Goal: Task Accomplishment & Management: Use online tool/utility

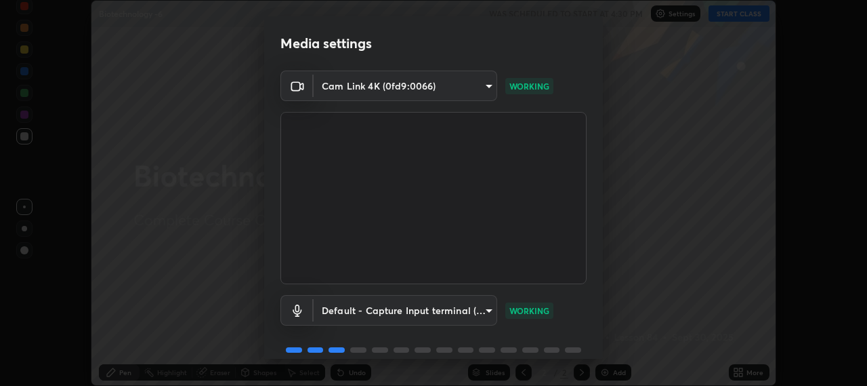
scroll to position [59, 0]
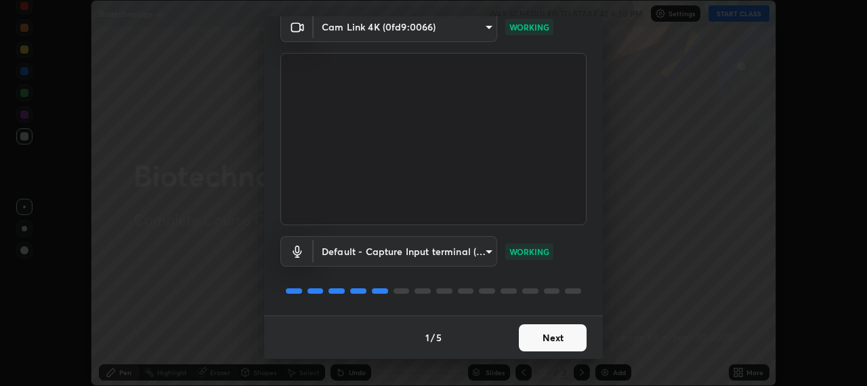
click at [535, 334] on button "Next" at bounding box center [553, 337] width 68 height 27
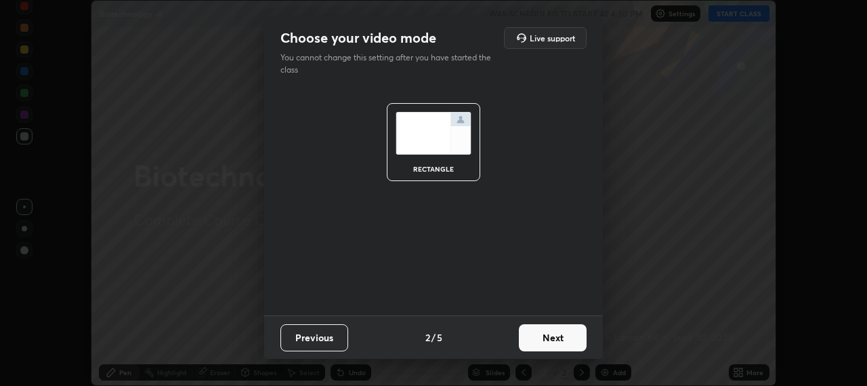
scroll to position [0, 0]
click at [539, 338] on button "Next" at bounding box center [553, 337] width 68 height 27
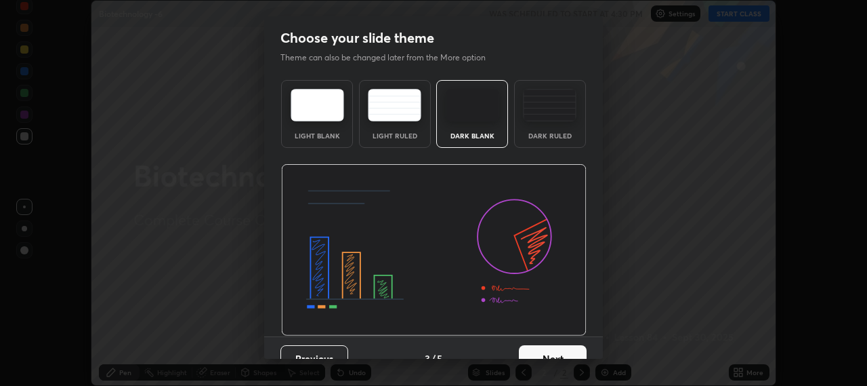
click at [550, 349] on button "Next" at bounding box center [553, 358] width 68 height 27
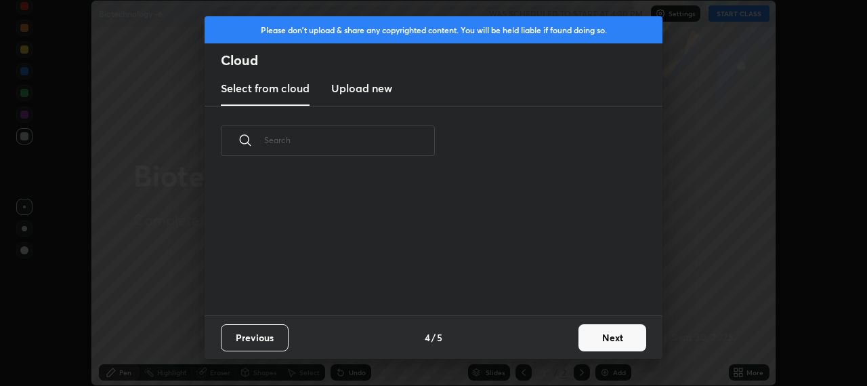
click at [585, 335] on button "Next" at bounding box center [613, 337] width 68 height 27
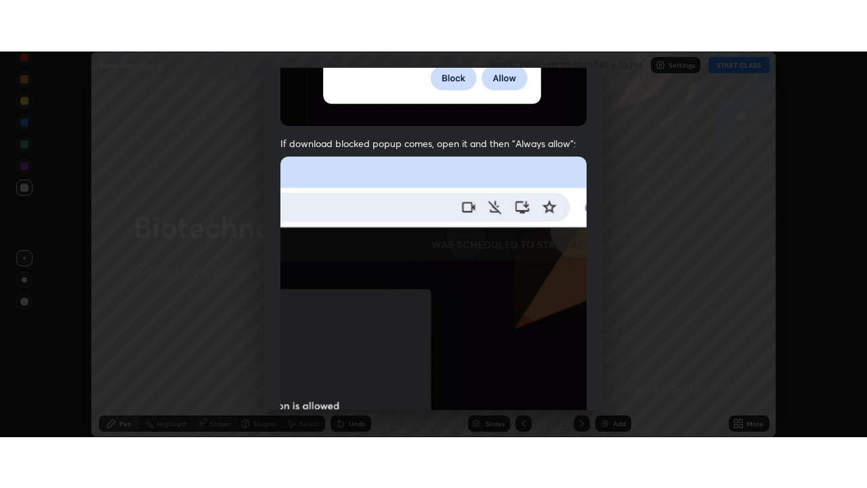
scroll to position [335, 0]
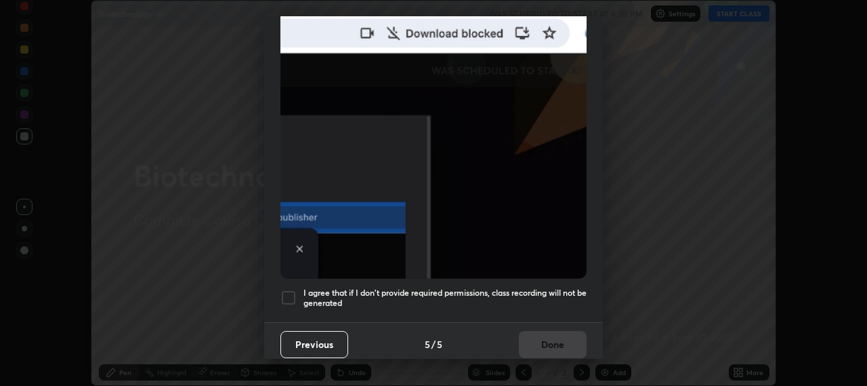
click at [283, 290] on div at bounding box center [288, 297] width 16 height 16
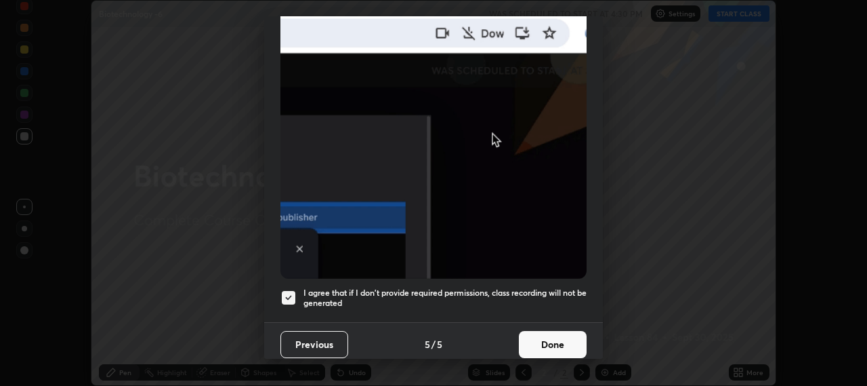
click at [528, 335] on button "Done" at bounding box center [553, 344] width 68 height 27
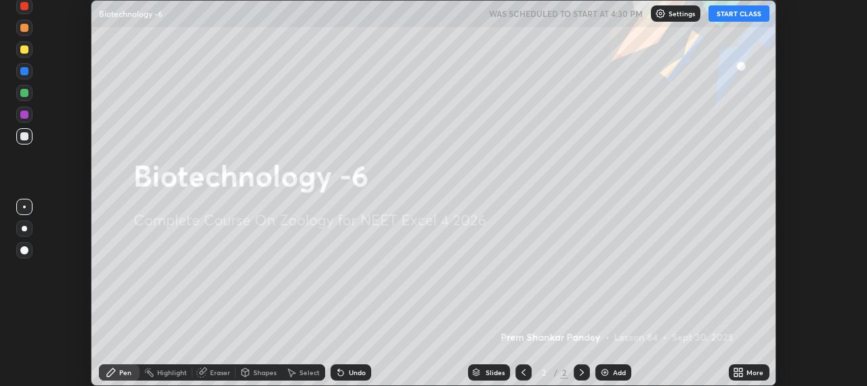
click at [728, 17] on button "START CLASS" at bounding box center [739, 13] width 61 height 16
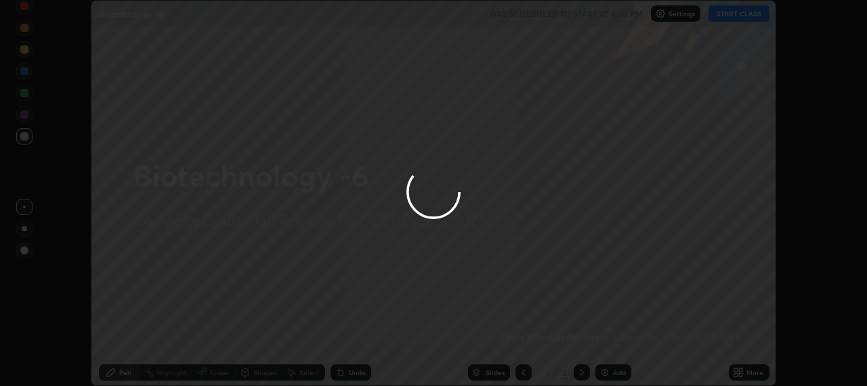
click at [729, 360] on div at bounding box center [433, 193] width 867 height 386
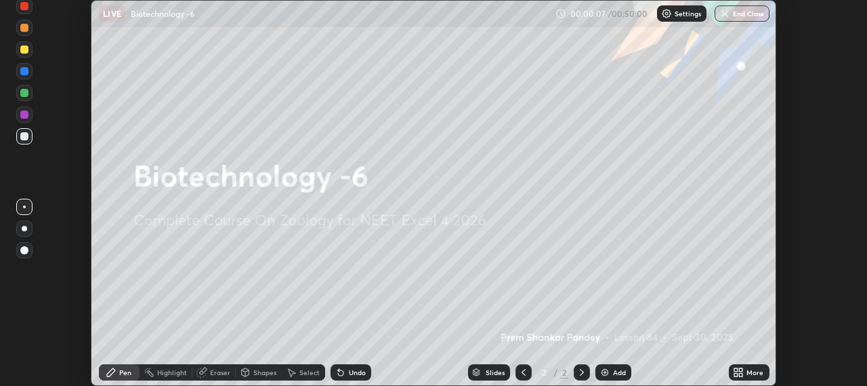
click at [736, 368] on icon at bounding box center [735, 369] width 3 height 3
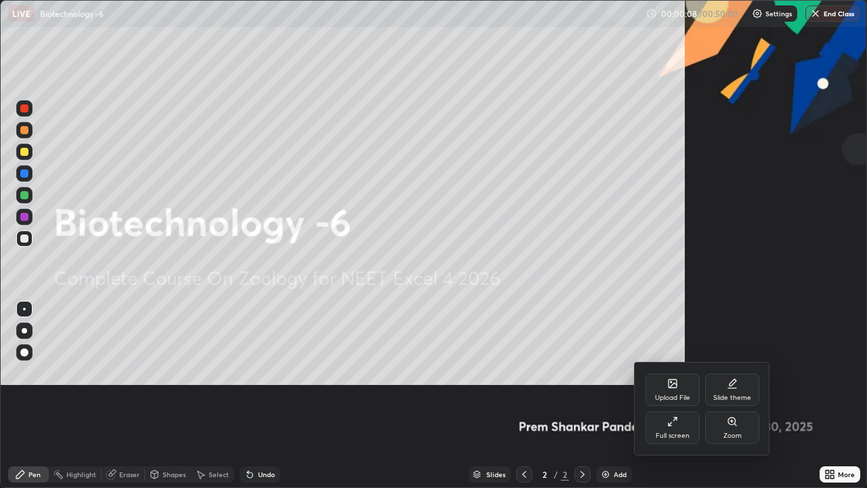
scroll to position [67264, 66885]
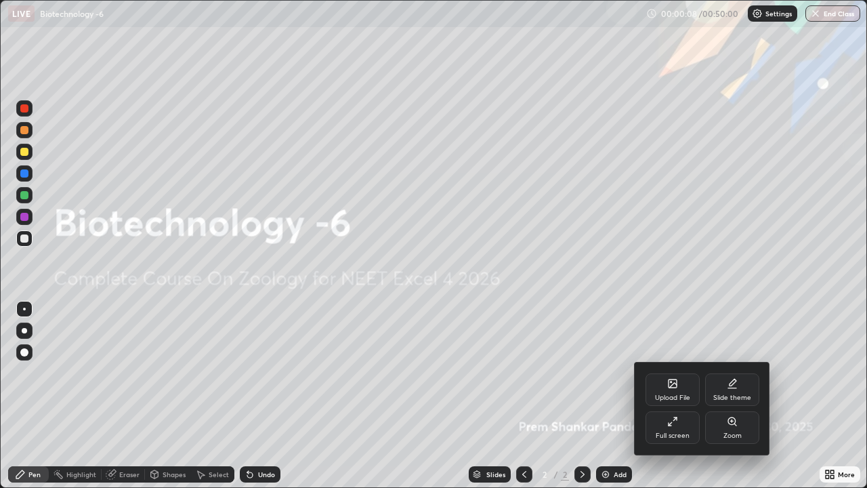
click at [663, 385] on div "Full screen" at bounding box center [673, 427] width 54 height 33
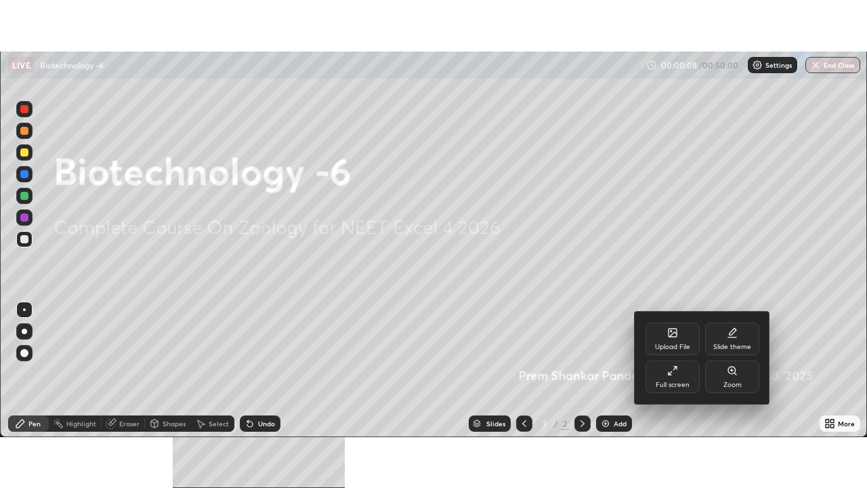
scroll to position [67366, 66885]
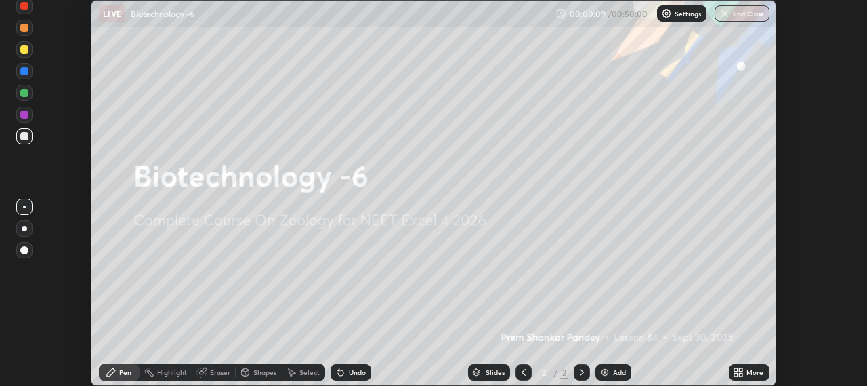
click at [737, 371] on icon at bounding box center [735, 369] width 3 height 3
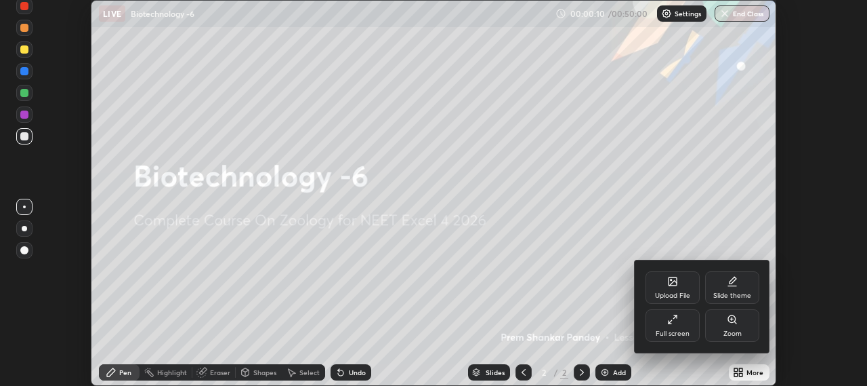
click at [669, 329] on div "Full screen" at bounding box center [673, 325] width 54 height 33
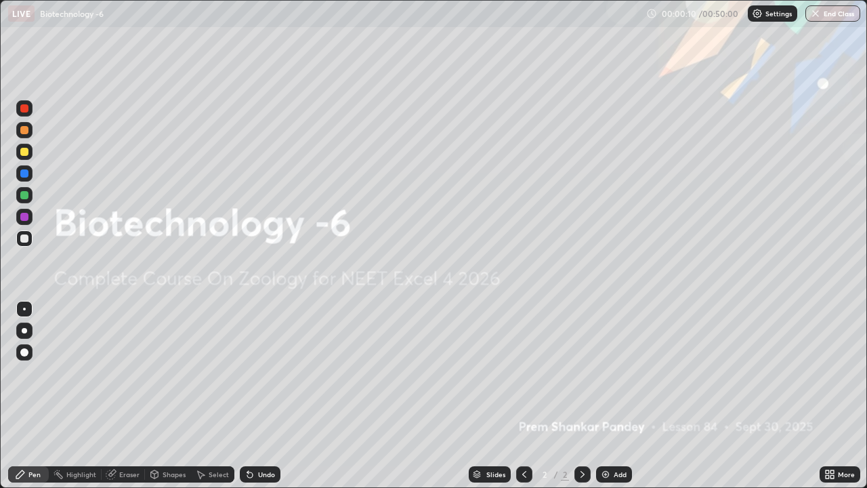
scroll to position [488, 867]
click at [601, 385] on img at bounding box center [605, 474] width 11 height 11
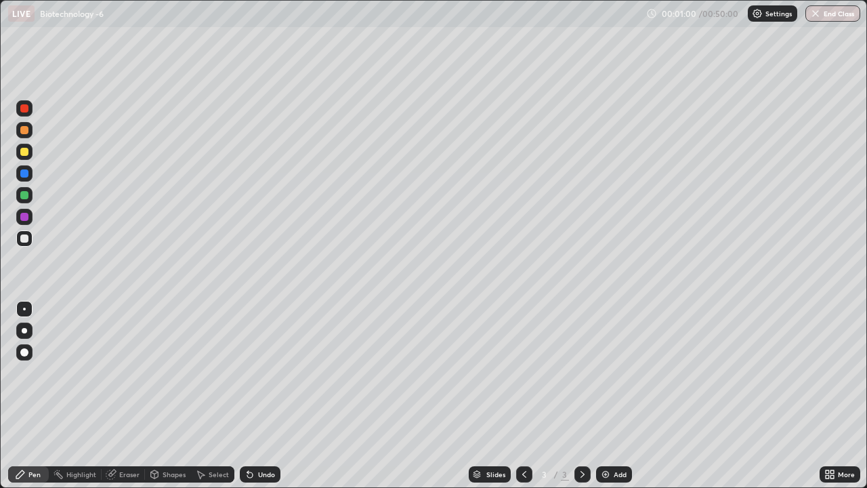
click at [25, 328] on div at bounding box center [24, 330] width 5 height 5
click at [26, 330] on div at bounding box center [24, 330] width 5 height 5
click at [123, 385] on div "Eraser" at bounding box center [129, 474] width 20 height 7
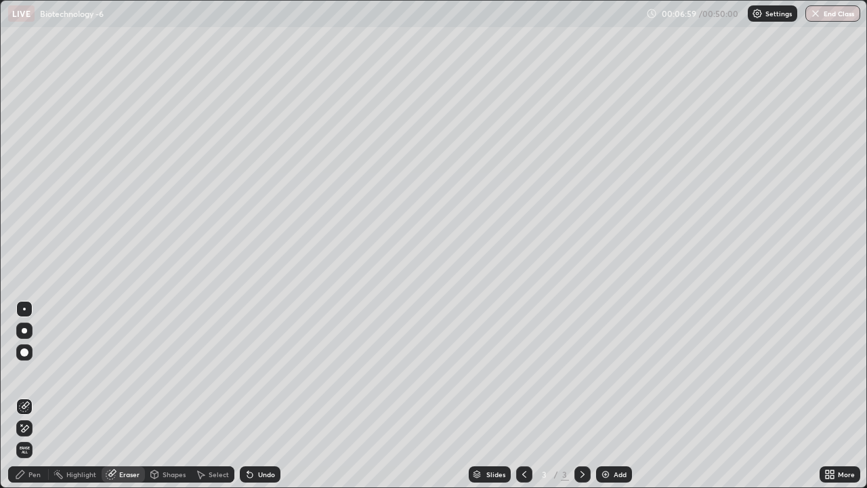
click at [37, 385] on div "Pen" at bounding box center [34, 474] width 12 height 7
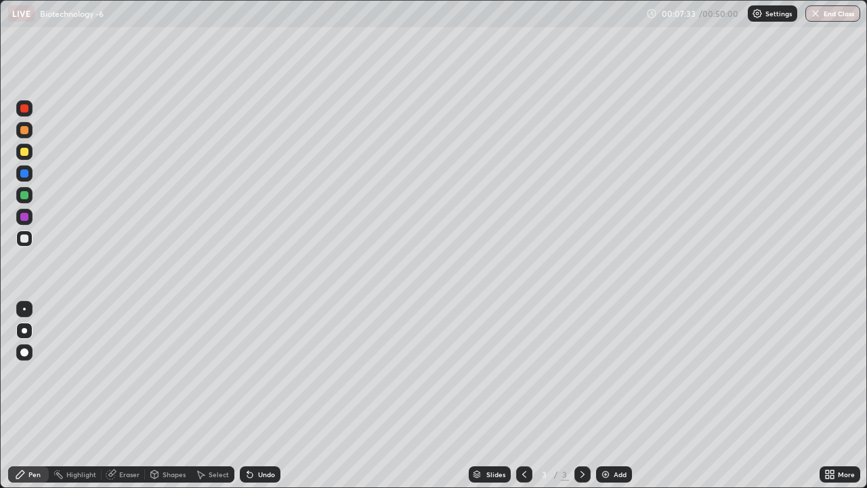
click at [603, 385] on img at bounding box center [605, 474] width 11 height 11
click at [24, 151] on div at bounding box center [24, 152] width 8 height 8
click at [523, 385] on icon at bounding box center [524, 474] width 11 height 11
click at [582, 385] on icon at bounding box center [583, 474] width 4 height 7
click at [523, 385] on icon at bounding box center [524, 474] width 11 height 11
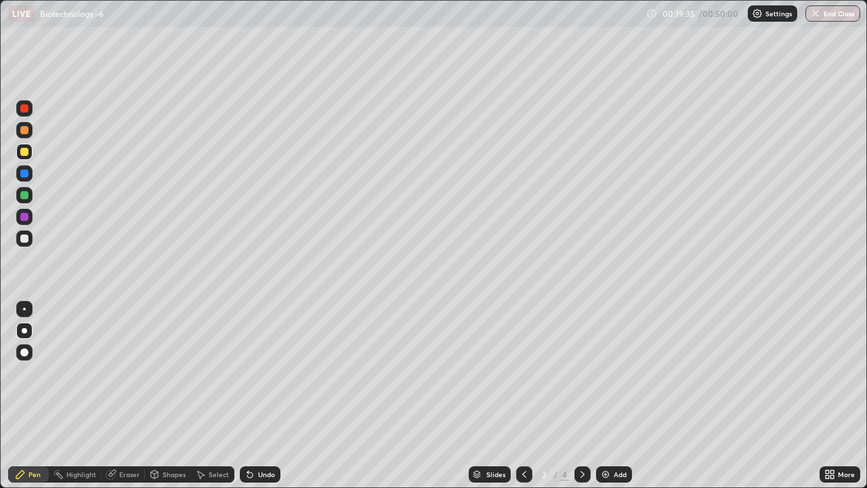
click at [581, 385] on icon at bounding box center [583, 474] width 4 height 7
click at [608, 385] on img at bounding box center [605, 474] width 11 height 11
click at [25, 195] on div at bounding box center [24, 195] width 8 height 8
click at [606, 385] on img at bounding box center [605, 474] width 11 height 11
click at [24, 238] on div at bounding box center [24, 238] width 8 height 8
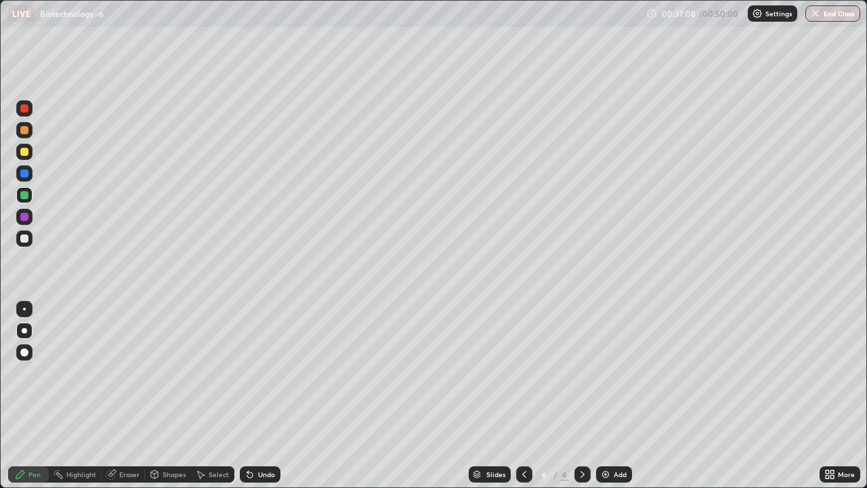
click at [26, 238] on div at bounding box center [24, 238] width 8 height 8
click at [251, 385] on icon at bounding box center [250, 474] width 11 height 11
click at [253, 385] on icon at bounding box center [250, 474] width 11 height 11
click at [251, 385] on div "Undo" at bounding box center [260, 474] width 41 height 16
click at [602, 385] on img at bounding box center [605, 474] width 11 height 11
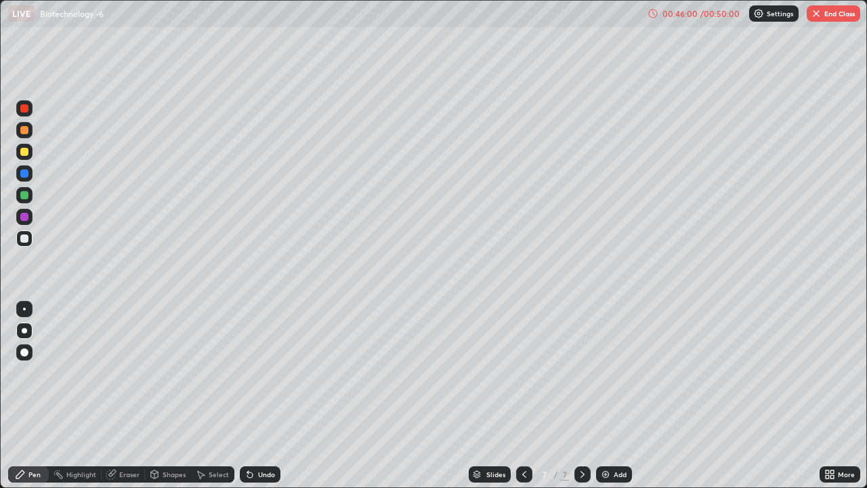
click at [598, 385] on div "Add" at bounding box center [614, 474] width 36 height 16
click at [601, 385] on img at bounding box center [605, 474] width 11 height 11
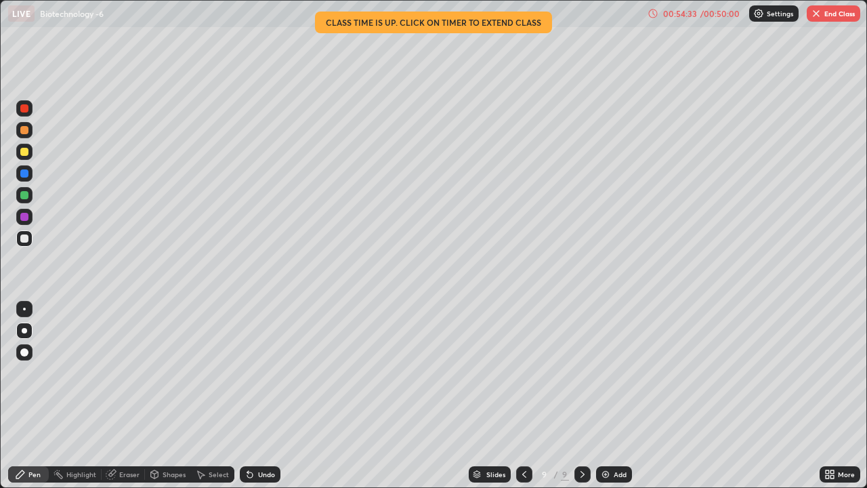
click at [828, 15] on button "End Class" at bounding box center [834, 13] width 54 height 16
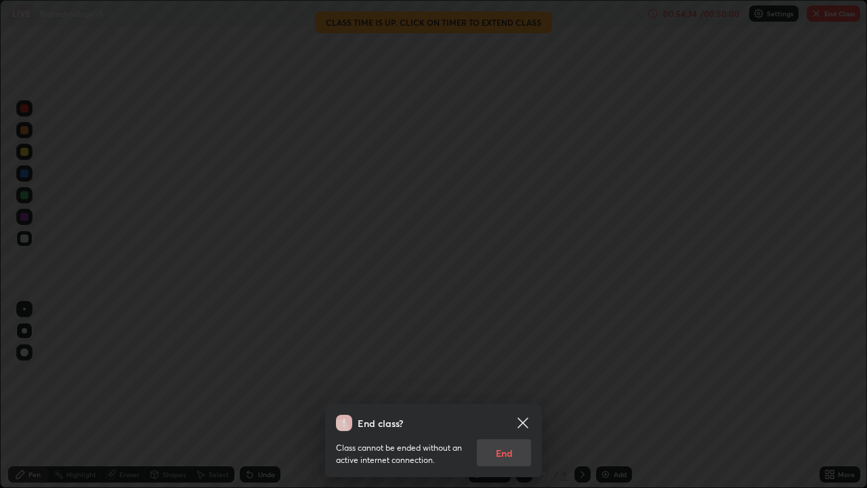
click at [505, 385] on div "Class cannot be ended without an active internet connection. End" at bounding box center [433, 448] width 195 height 35
click at [508, 385] on div "Class cannot be ended without an active internet connection. End" at bounding box center [433, 448] width 195 height 35
click at [507, 385] on div "Class cannot be ended without an active internet connection. End" at bounding box center [433, 448] width 195 height 35
click at [512, 385] on div "Class cannot be ended without an active internet connection. End" at bounding box center [433, 448] width 195 height 35
click at [509, 385] on div "Class cannot be ended without an active internet connection. End" at bounding box center [433, 448] width 195 height 35
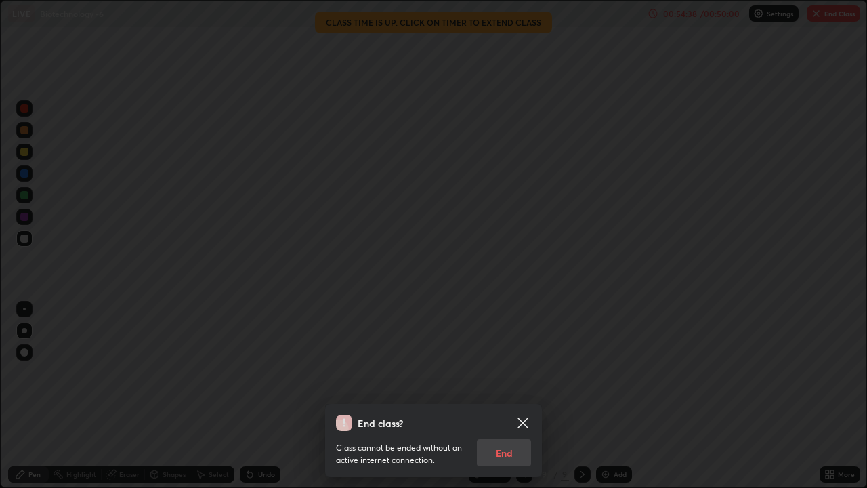
click at [508, 385] on div "Class cannot be ended without an active internet connection. End" at bounding box center [433, 448] width 195 height 35
click at [509, 385] on div "Class cannot be ended without an active internet connection. End" at bounding box center [433, 448] width 195 height 35
click at [508, 385] on div "Class cannot be ended without an active internet connection. End" at bounding box center [433, 448] width 195 height 35
click at [503, 385] on div "Class cannot be ended without an active internet connection. End" at bounding box center [433, 448] width 195 height 35
click at [501, 385] on div "Class cannot be ended without an active internet connection. End" at bounding box center [433, 448] width 195 height 35
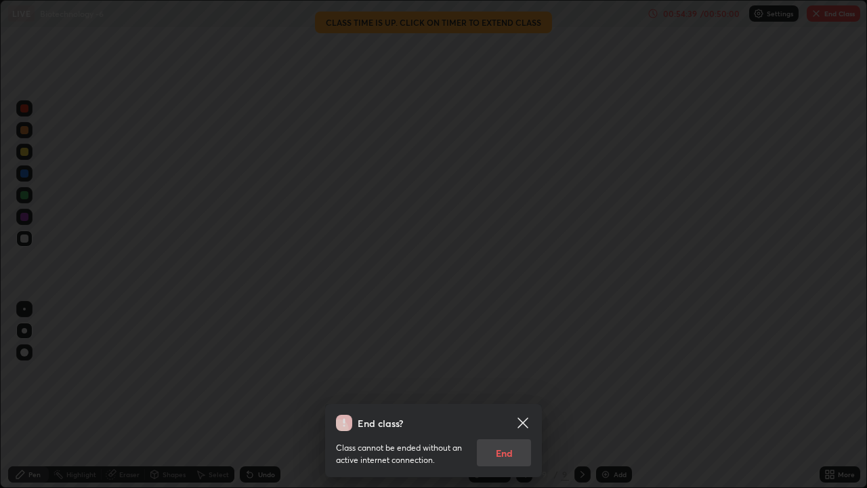
click at [505, 385] on div "Class cannot be ended without an active internet connection. End" at bounding box center [433, 448] width 195 height 35
click at [509, 385] on div "Class cannot be ended without an active internet connection. End" at bounding box center [433, 448] width 195 height 35
click at [506, 385] on div "Class cannot be ended without an active internet connection. End" at bounding box center [433, 448] width 195 height 35
click at [524, 385] on icon at bounding box center [523, 422] width 10 height 10
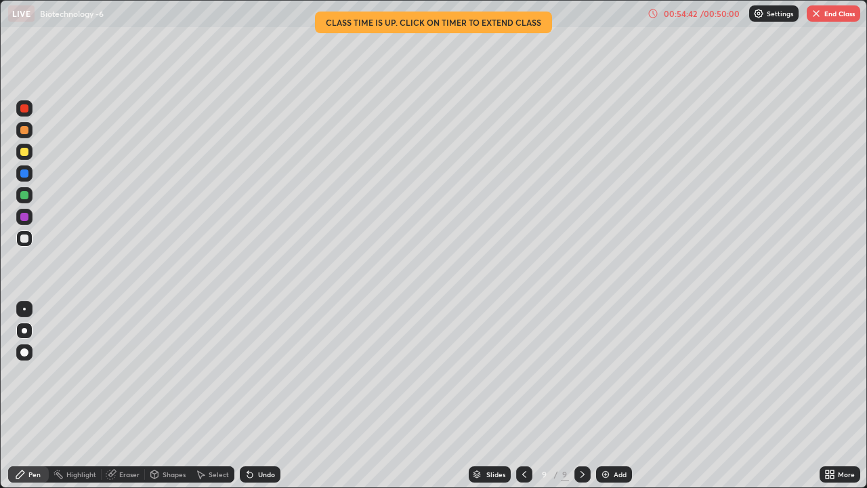
click at [823, 12] on button "End Class" at bounding box center [834, 13] width 54 height 16
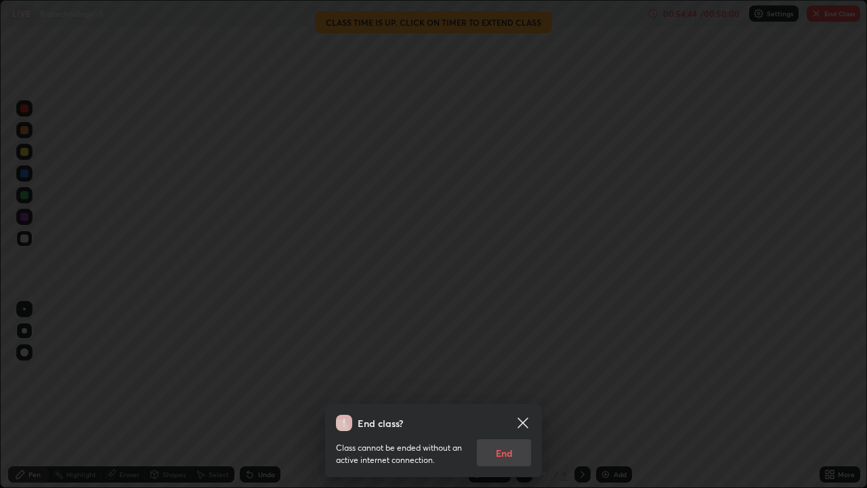
click at [502, 385] on div "Class cannot be ended without an active internet connection. End" at bounding box center [433, 448] width 195 height 35
click at [499, 385] on div "Class cannot be ended without an active internet connection. End" at bounding box center [433, 448] width 195 height 35
click at [497, 385] on div "Class cannot be ended without an active internet connection. End" at bounding box center [433, 448] width 195 height 35
click at [499, 385] on div "Class cannot be ended without an active internet connection. End" at bounding box center [433, 448] width 195 height 35
click at [522, 385] on icon at bounding box center [523, 423] width 16 height 16
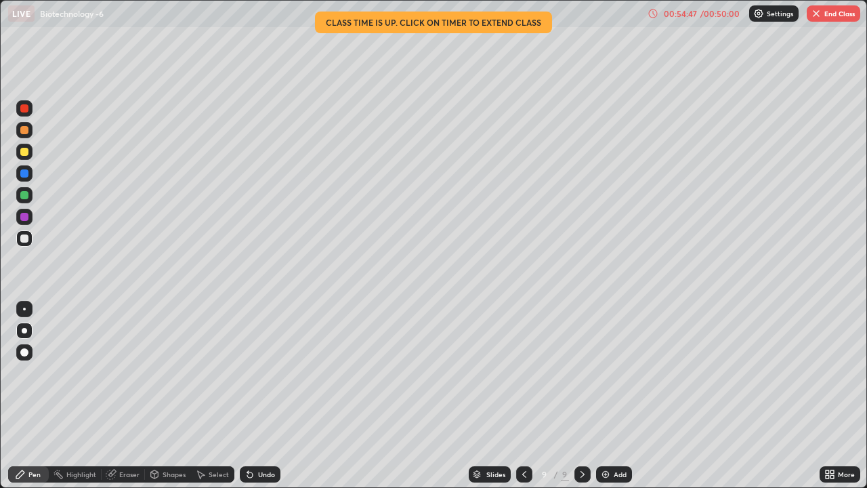
click at [689, 12] on div "00:54:47" at bounding box center [680, 13] width 38 height 8
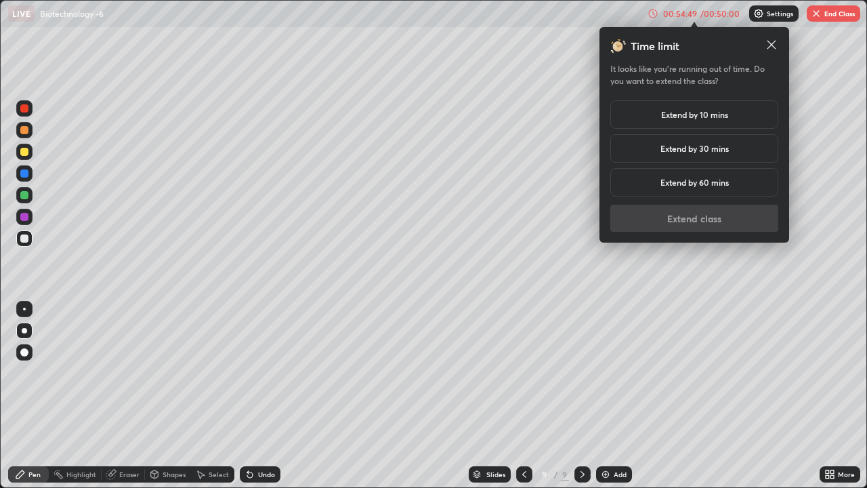
click at [714, 117] on h5 "Extend by 10 mins" at bounding box center [694, 114] width 67 height 12
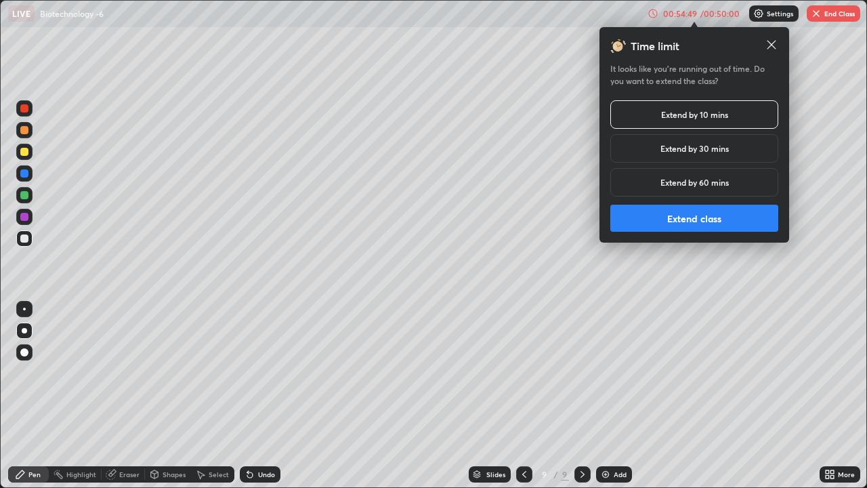
click at [705, 214] on button "Extend class" at bounding box center [694, 218] width 168 height 27
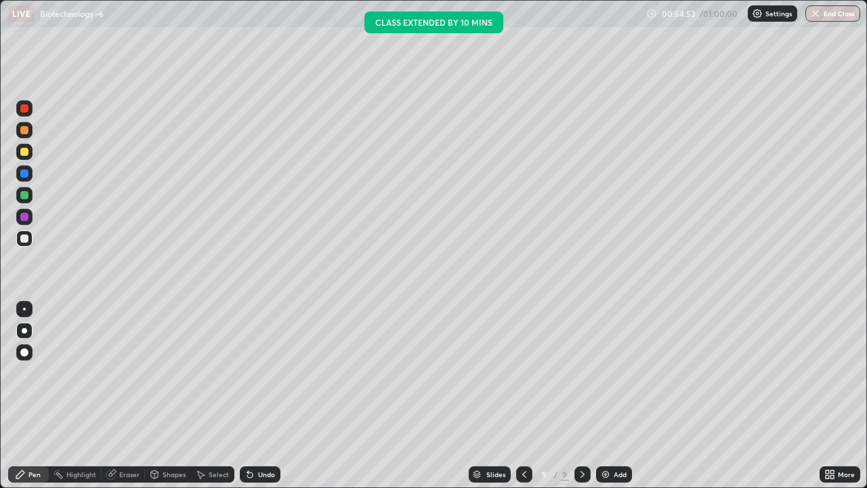
click at [830, 14] on button "End Class" at bounding box center [833, 13] width 55 height 16
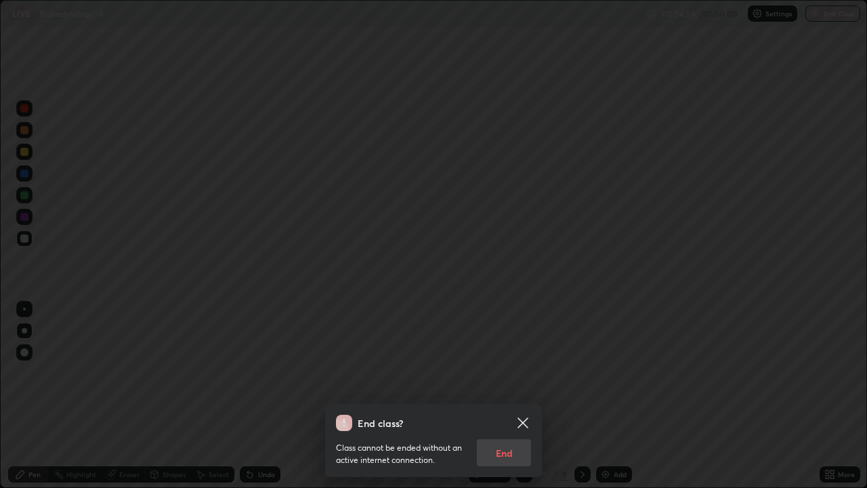
click at [505, 385] on div "Class cannot be ended without an active internet connection. End" at bounding box center [433, 448] width 195 height 35
click at [524, 385] on icon at bounding box center [523, 423] width 16 height 16
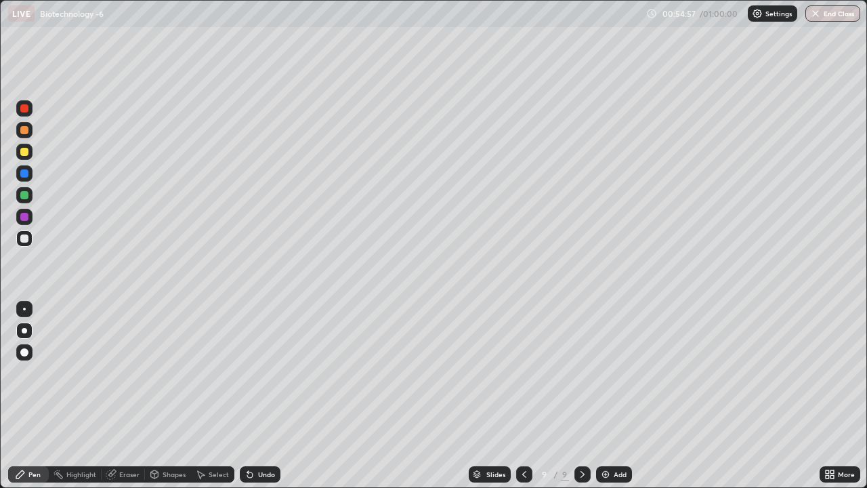
click at [829, 15] on button "End Class" at bounding box center [833, 13] width 55 height 16
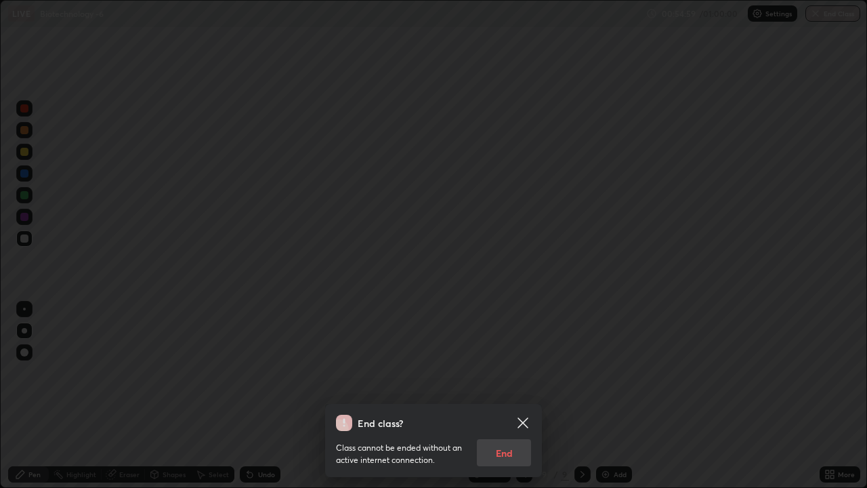
click at [501, 385] on div "Class cannot be ended without an active internet connection. End" at bounding box center [433, 448] width 195 height 35
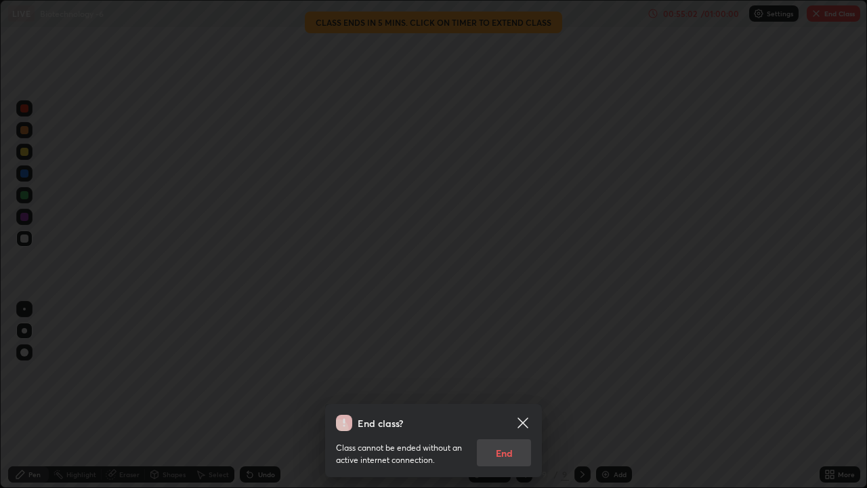
click at [501, 385] on div "Class cannot be ended without an active internet connection. End" at bounding box center [433, 448] width 195 height 35
click at [499, 385] on div "Class cannot be ended without an active internet connection. End" at bounding box center [433, 448] width 195 height 35
click at [500, 385] on div "Class cannot be ended without an active internet connection. End" at bounding box center [433, 448] width 195 height 35
click at [525, 385] on icon at bounding box center [523, 422] width 10 height 10
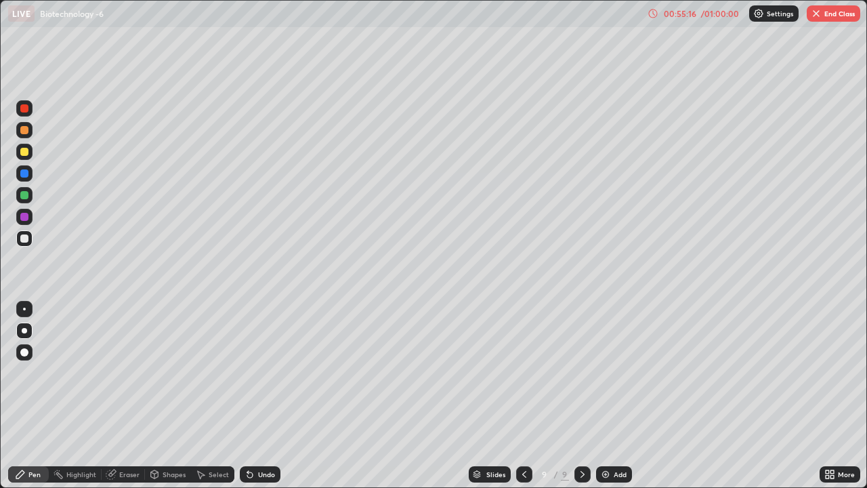
click at [600, 385] on img at bounding box center [605, 474] width 11 height 11
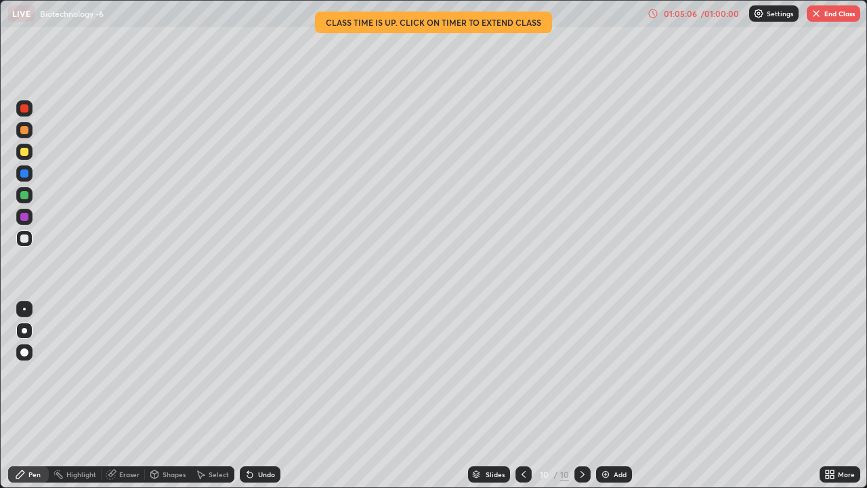
click at [835, 14] on button "End Class" at bounding box center [834, 13] width 54 height 16
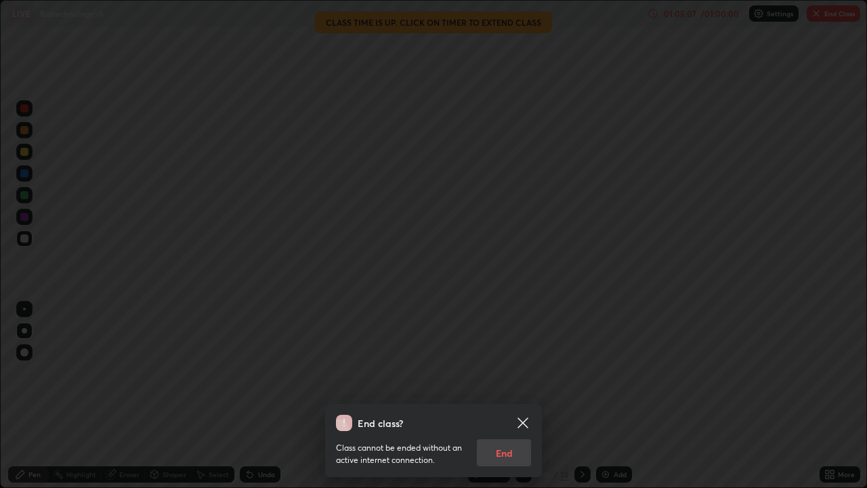
click at [494, 385] on div "Class cannot be ended without an active internet connection. End" at bounding box center [433, 448] width 195 height 35
click at [524, 385] on icon at bounding box center [523, 422] width 10 height 10
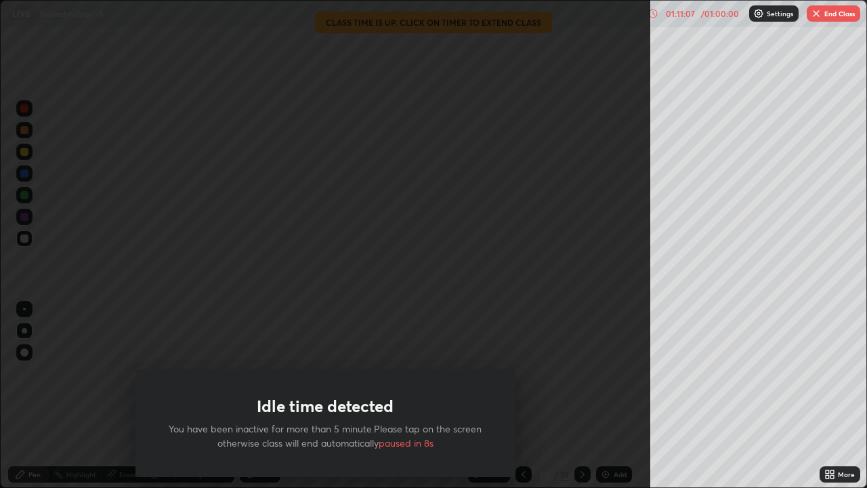
click at [831, 17] on button "End Class" at bounding box center [834, 13] width 54 height 16
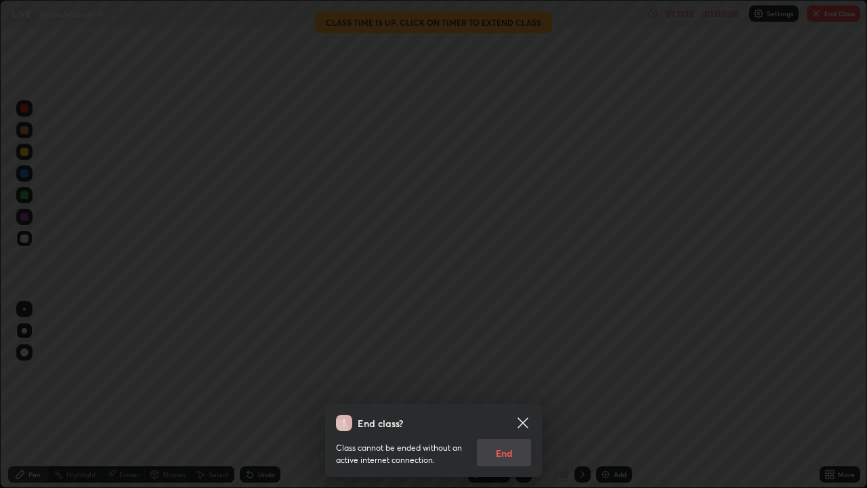
click at [509, 385] on div "Class cannot be ended without an active internet connection. End" at bounding box center [433, 448] width 195 height 35
click at [527, 385] on icon at bounding box center [523, 423] width 16 height 16
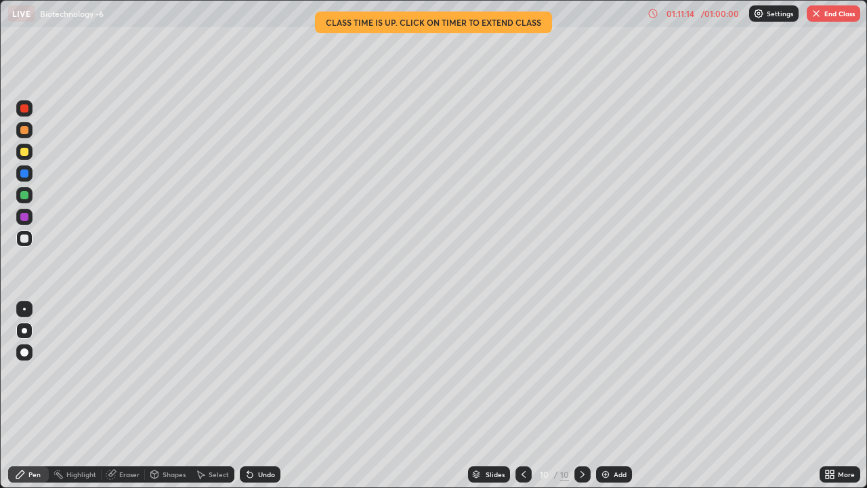
click at [818, 16] on img "button" at bounding box center [816, 13] width 11 height 11
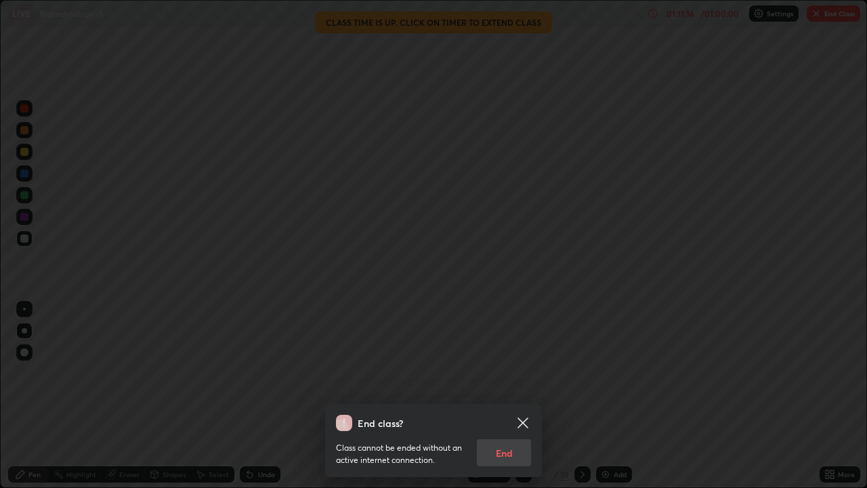
click at [524, 385] on icon at bounding box center [523, 422] width 10 height 10
